Goal: Task Accomplishment & Management: Use online tool/utility

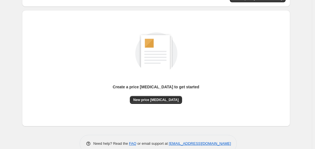
scroll to position [62, 0]
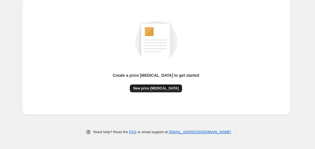
click at [152, 91] on button "New price [MEDICAL_DATA]" at bounding box center [156, 89] width 52 height 8
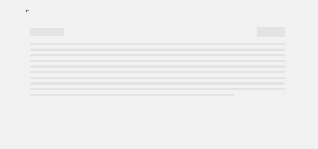
select select "percentage"
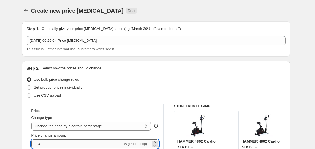
click at [82, 142] on input "-10" at bounding box center [76, 144] width 91 height 9
type input "-1"
type input "-30"
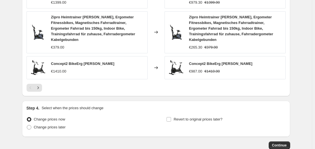
scroll to position [469, 0]
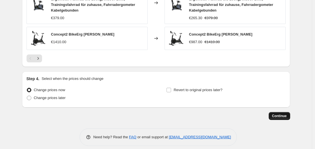
click at [281, 114] on span "Continue" at bounding box center [279, 116] width 15 height 5
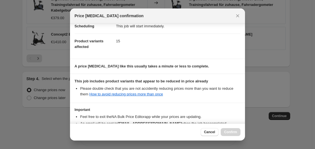
scroll to position [89, 0]
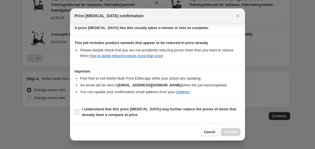
click at [125, 110] on b "I understand that this price [MEDICAL_DATA] may further reduce the prices of it…" at bounding box center [159, 112] width 155 height 10
click at [79, 110] on input "I understand that this price [MEDICAL_DATA] may further reduce the prices of it…" at bounding box center [77, 112] width 5 height 5
checkbox input "true"
click at [233, 129] on button "Confirm" at bounding box center [231, 132] width 20 height 8
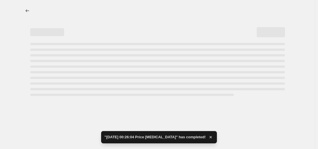
select select "percentage"
